Goal: Find specific page/section

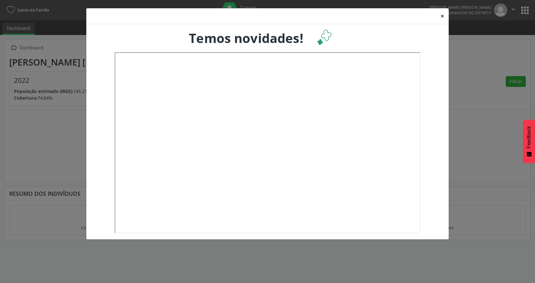
click at [442, 11] on button "×" at bounding box center [442, 16] width 13 height 16
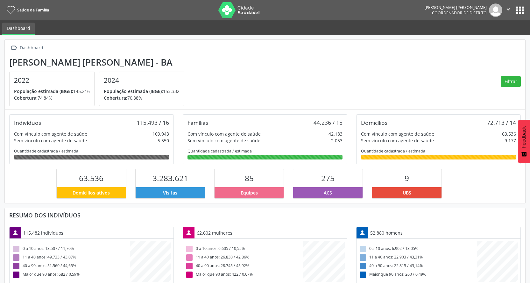
scroll to position [106, 174]
click at [520, 17] on nav "Saúde da [PERSON_NAME] [PERSON_NAME] Coordenador de Distrito  Configurações Sa…" at bounding box center [265, 10] width 530 height 20
click at [520, 15] on button "apps" at bounding box center [520, 10] width 11 height 11
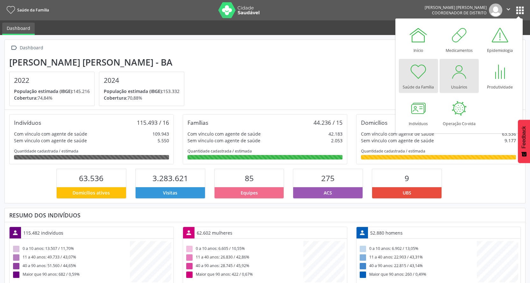
click at [456, 78] on div at bounding box center [459, 71] width 19 height 19
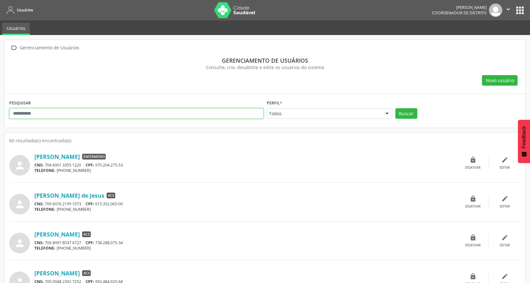
click at [186, 114] on input "text" at bounding box center [136, 113] width 254 height 11
type input "*****"
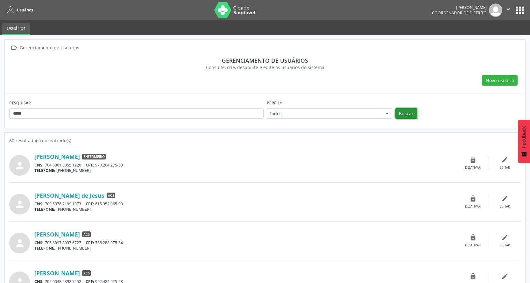
click at [415, 114] on button "Buscar" at bounding box center [407, 113] width 22 height 11
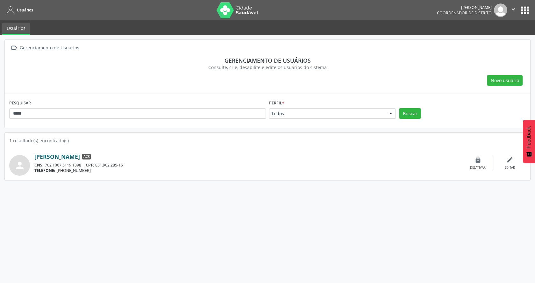
click at [55, 155] on link "Taisa Santos da Silva" at bounding box center [57, 156] width 46 height 7
click at [77, 155] on link "Taisa Santos da Silva" at bounding box center [57, 156] width 46 height 7
click at [512, 8] on icon "" at bounding box center [513, 9] width 7 height 7
click at [484, 42] on link "Sair" at bounding box center [497, 38] width 44 height 9
